Goal: Information Seeking & Learning: Learn about a topic

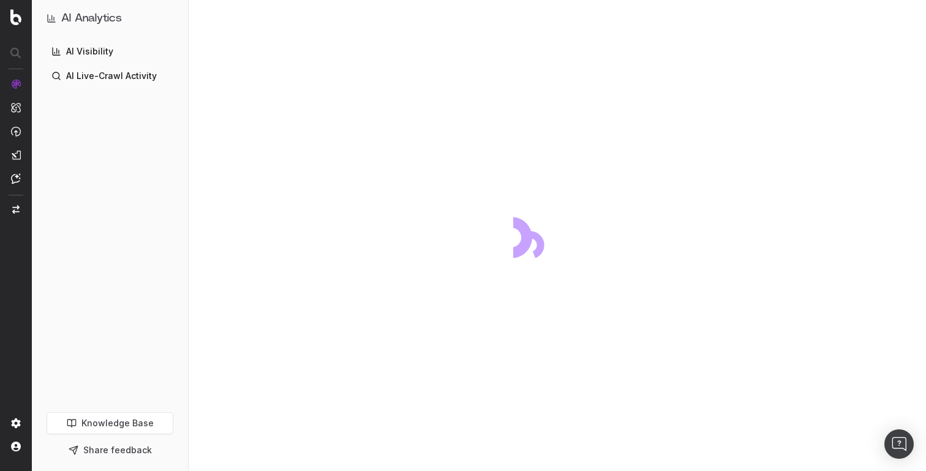
click at [132, 50] on link "AI Visibility" at bounding box center [110, 52] width 137 height 20
